Goal: Task Accomplishment & Management: Manage account settings

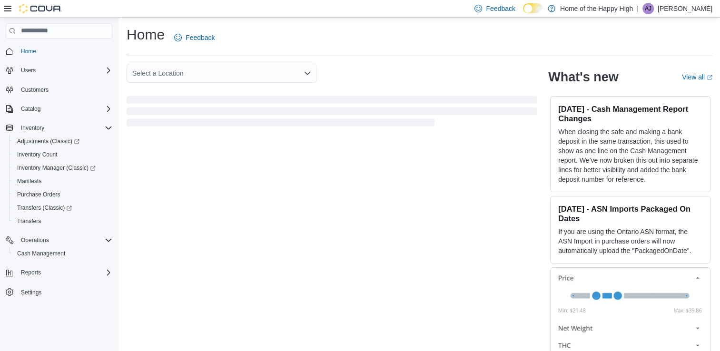
click at [690, 6] on p "[PERSON_NAME]" at bounding box center [685, 8] width 55 height 11
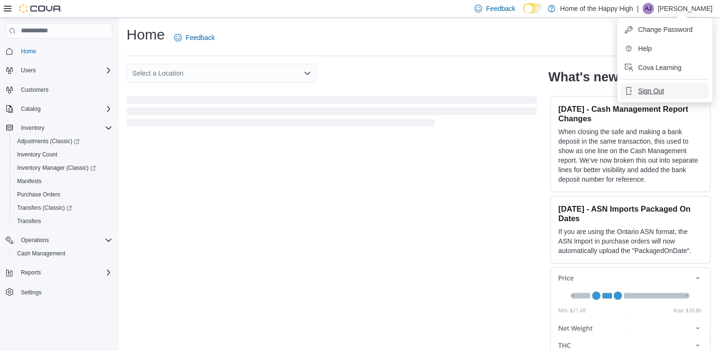
click at [649, 92] on span "Sign Out" at bounding box center [651, 91] width 26 height 10
